Goal: Find specific page/section: Find specific page/section

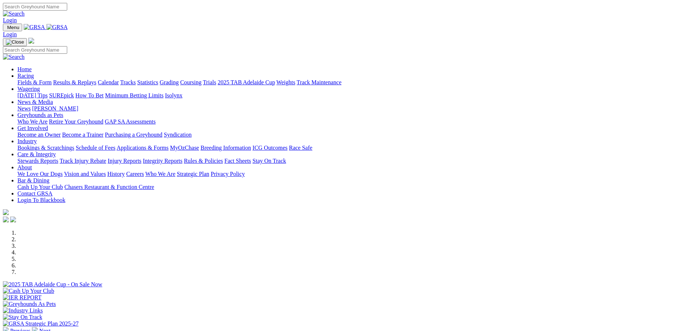
click at [34, 73] on link "Racing" at bounding box center [25, 76] width 16 height 6
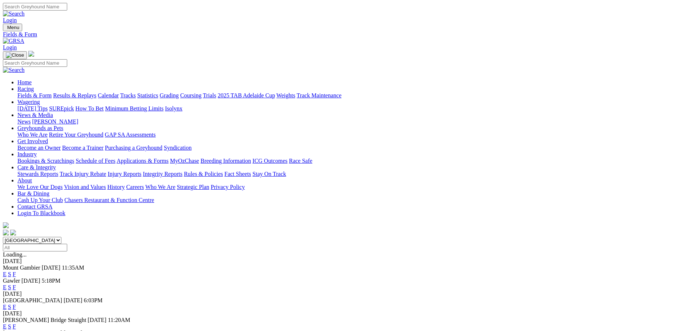
click at [52, 92] on link "Fields & Form" at bounding box center [34, 95] width 34 height 6
